Goal: Task Accomplishment & Management: Use online tool/utility

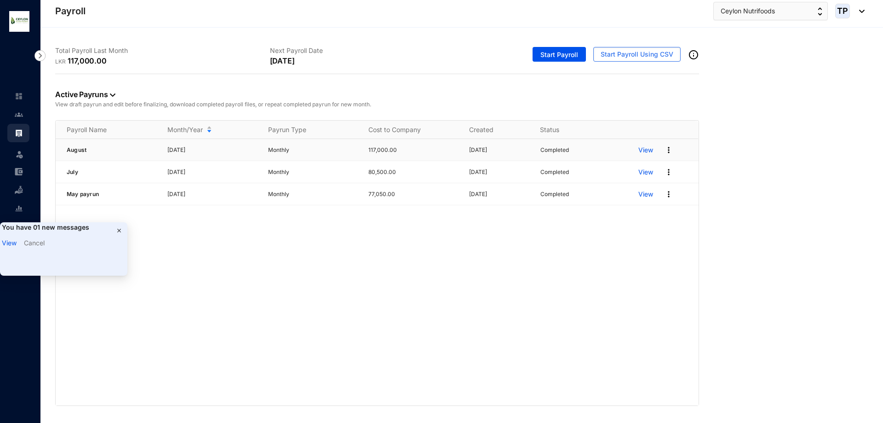
click at [642, 150] on p "View" at bounding box center [645, 149] width 15 height 9
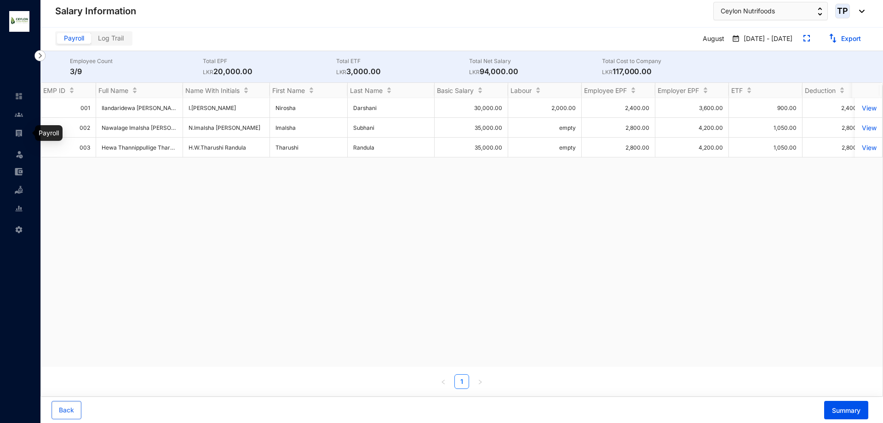
click at [27, 132] on link at bounding box center [26, 132] width 23 height 9
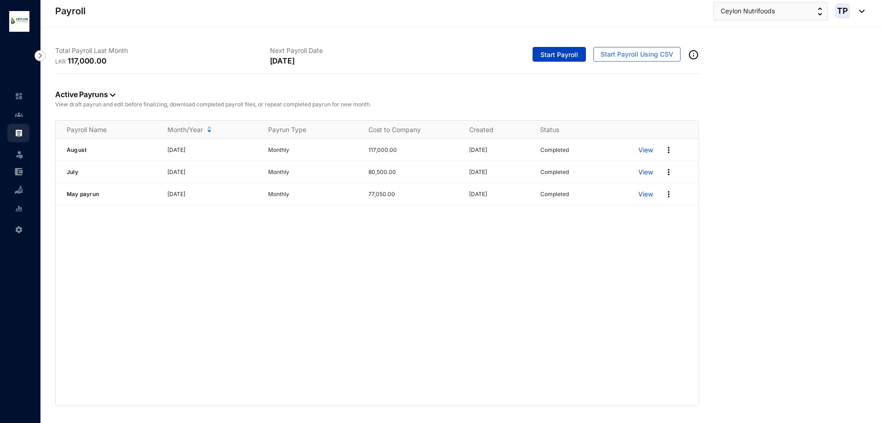
click at [563, 57] on span "Start Payroll" at bounding box center [559, 54] width 38 height 9
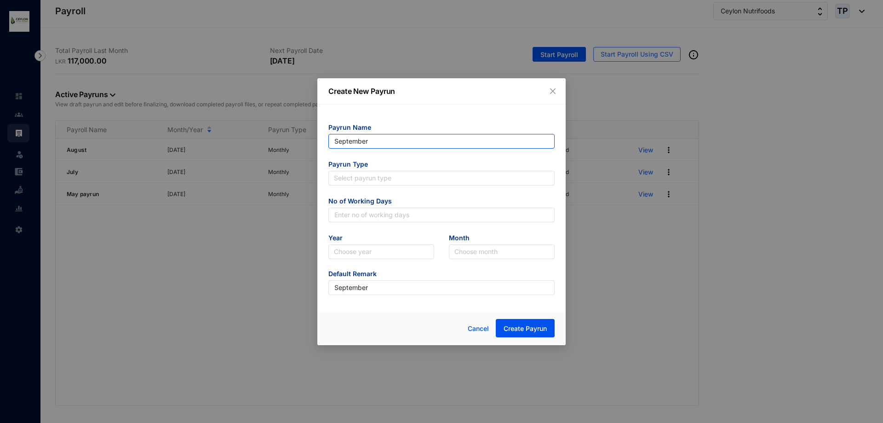
click at [421, 137] on input "September" at bounding box center [441, 141] width 226 height 15
type input "S"
type input "August"
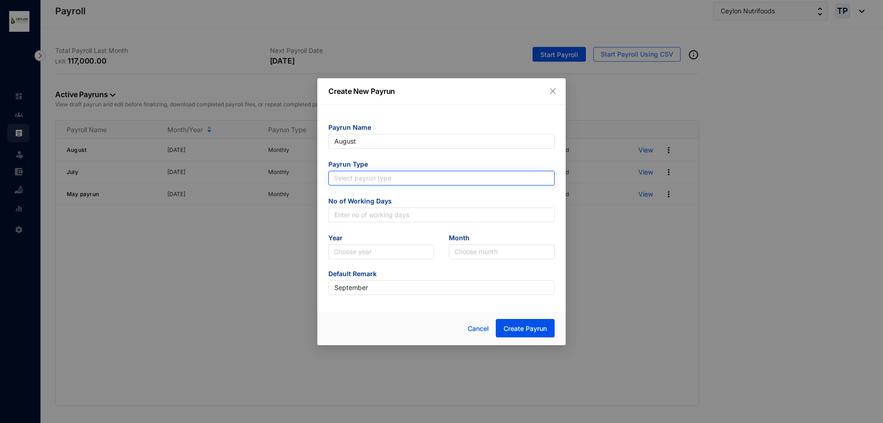
type input "August"
click at [413, 172] on input "search" at bounding box center [441, 178] width 215 height 14
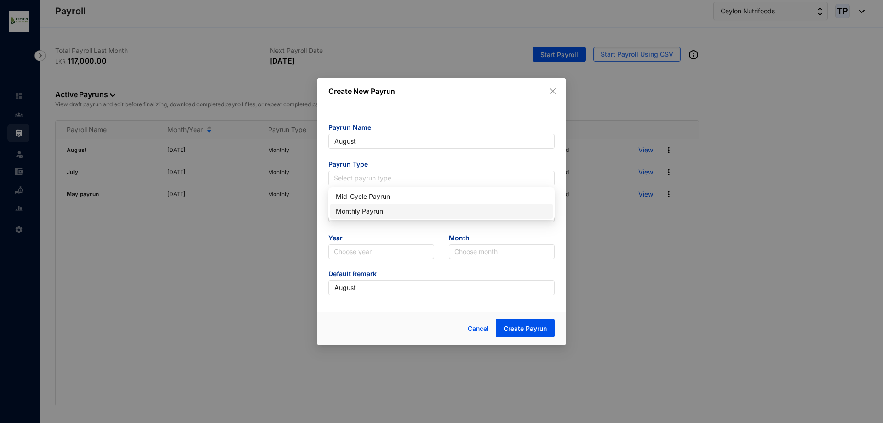
click at [414, 210] on div "Monthly Payrun" at bounding box center [442, 211] width 212 height 10
click at [414, 215] on input "text" at bounding box center [441, 214] width 226 height 15
type input "25"
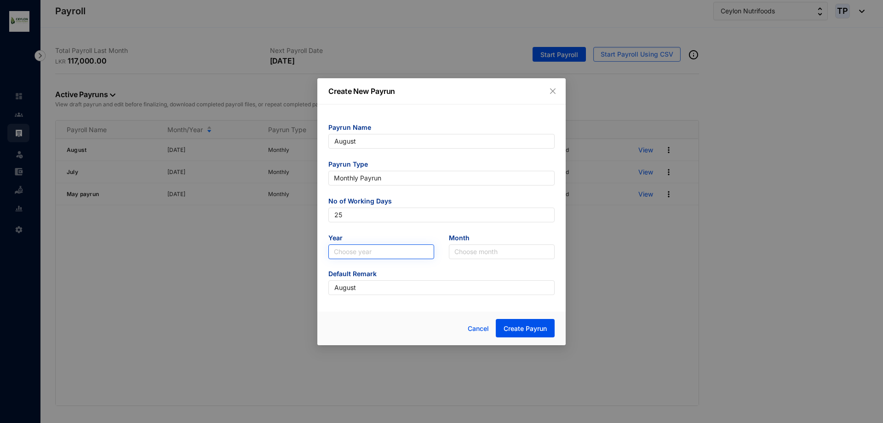
click at [391, 246] on input "search" at bounding box center [381, 252] width 95 height 14
drag, startPoint x: 369, startPoint y: 281, endPoint x: 395, endPoint y: 282, distance: 26.7
click at [370, 282] on div "2025" at bounding box center [381, 285] width 91 height 10
click at [532, 251] on input "search" at bounding box center [501, 252] width 95 height 14
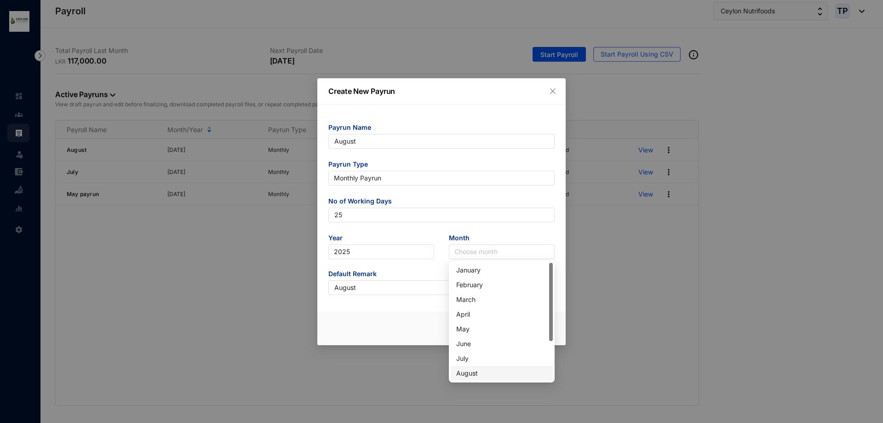
click at [490, 370] on div "August" at bounding box center [501, 373] width 91 height 10
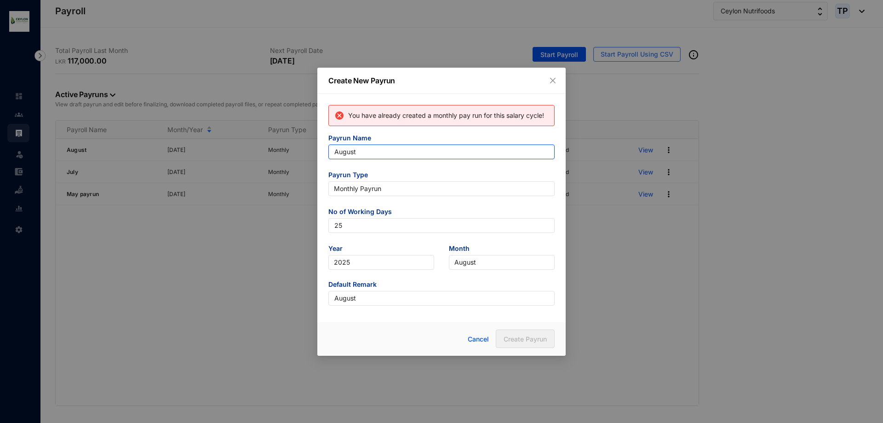
click at [441, 159] on input "August" at bounding box center [441, 151] width 226 height 15
type input "[PERSON_NAME]"
click at [475, 267] on span "August" at bounding box center [501, 262] width 95 height 14
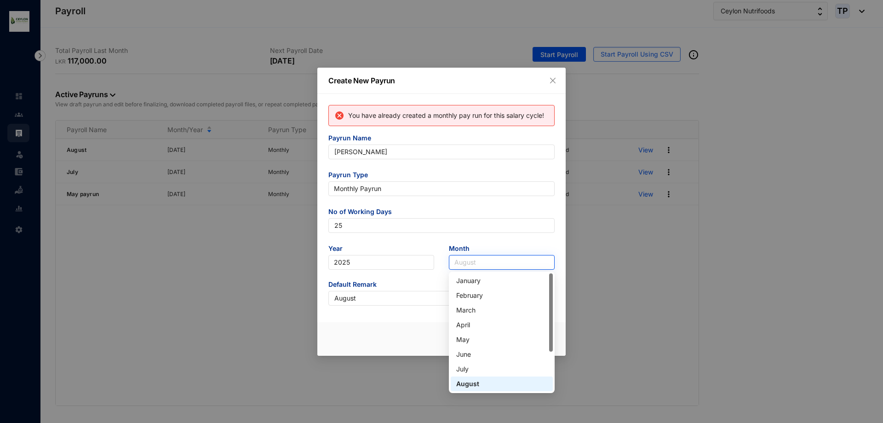
type input "[PERSON_NAME]"
click at [373, 295] on input "[PERSON_NAME]" at bounding box center [441, 298] width 226 height 15
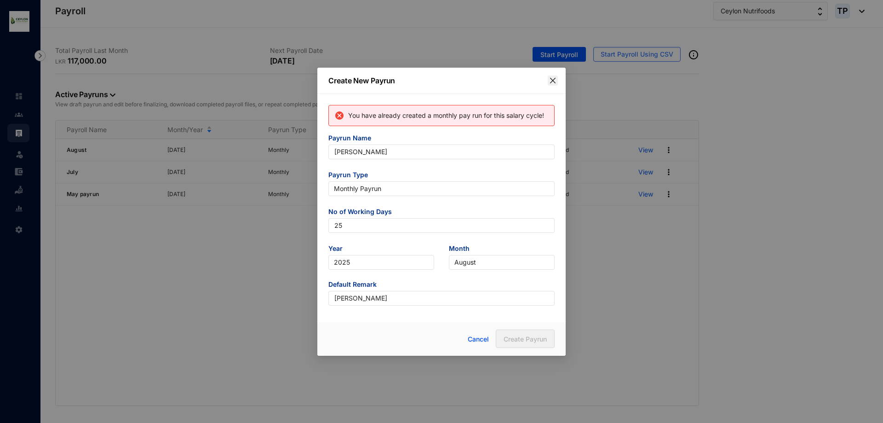
click at [549, 80] on icon "close" at bounding box center [552, 80] width 7 height 7
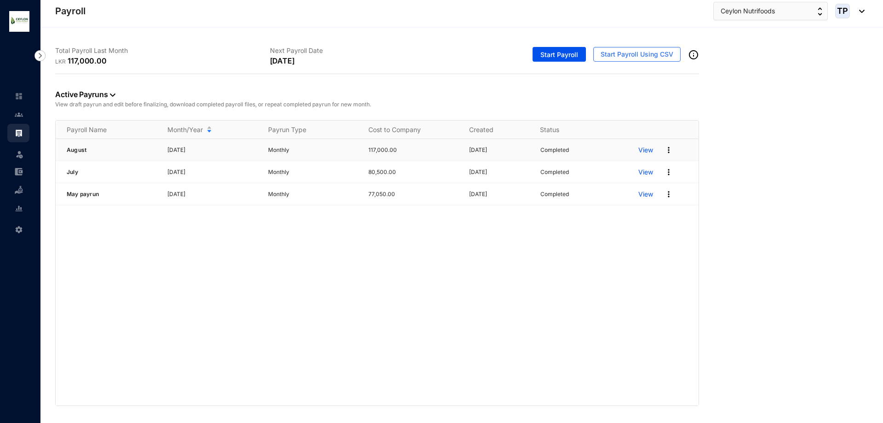
click at [643, 152] on p "View" at bounding box center [645, 149] width 15 height 9
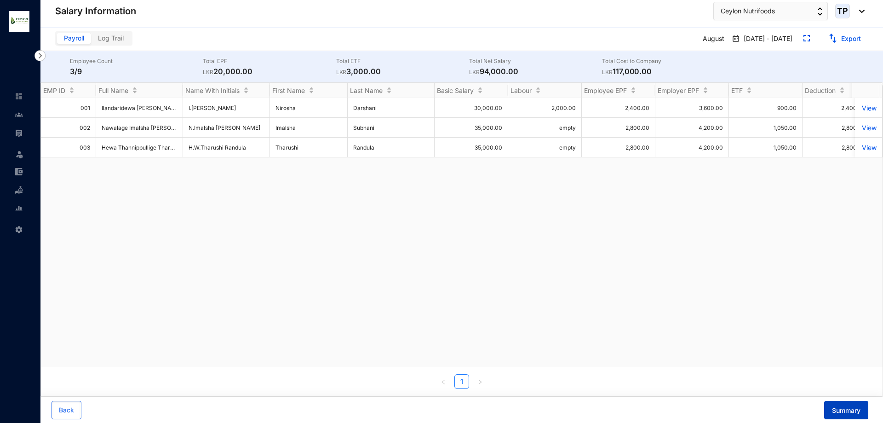
click at [846, 404] on button "Summary" at bounding box center [846, 410] width 44 height 18
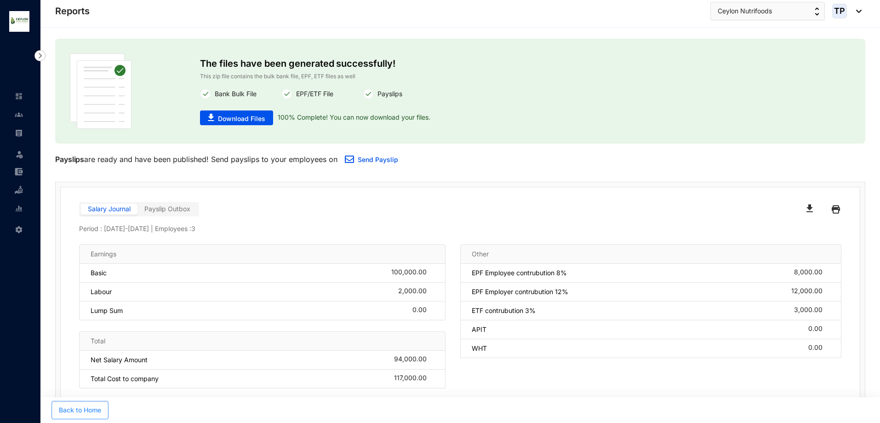
click at [89, 404] on button "Back to Home" at bounding box center [80, 410] width 57 height 18
